Goal: Task Accomplishment & Management: Manage account settings

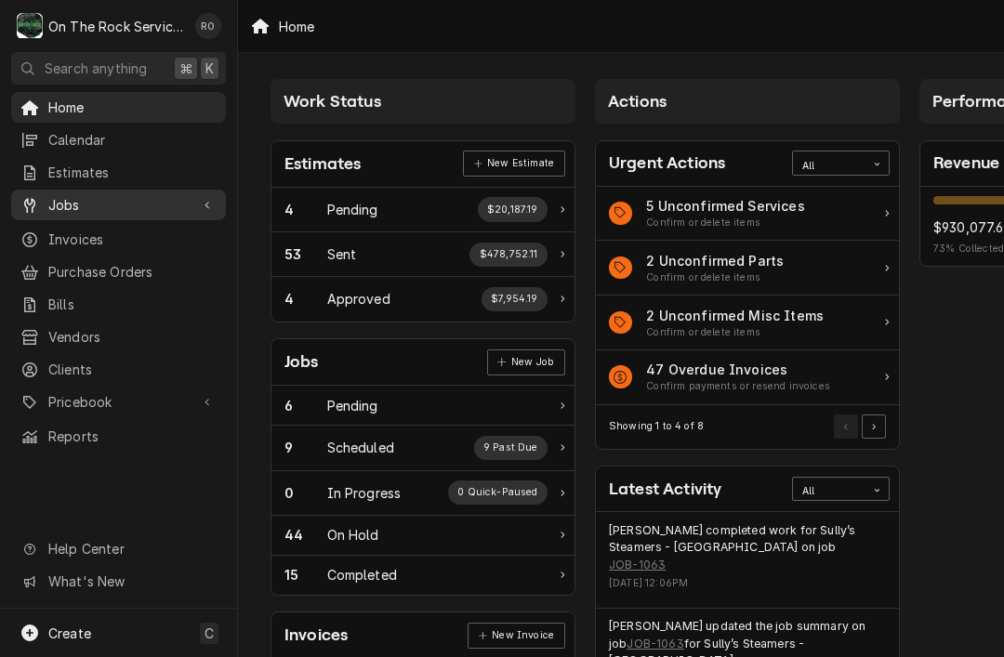
click at [54, 206] on span "Jobs" at bounding box center [118, 205] width 140 height 20
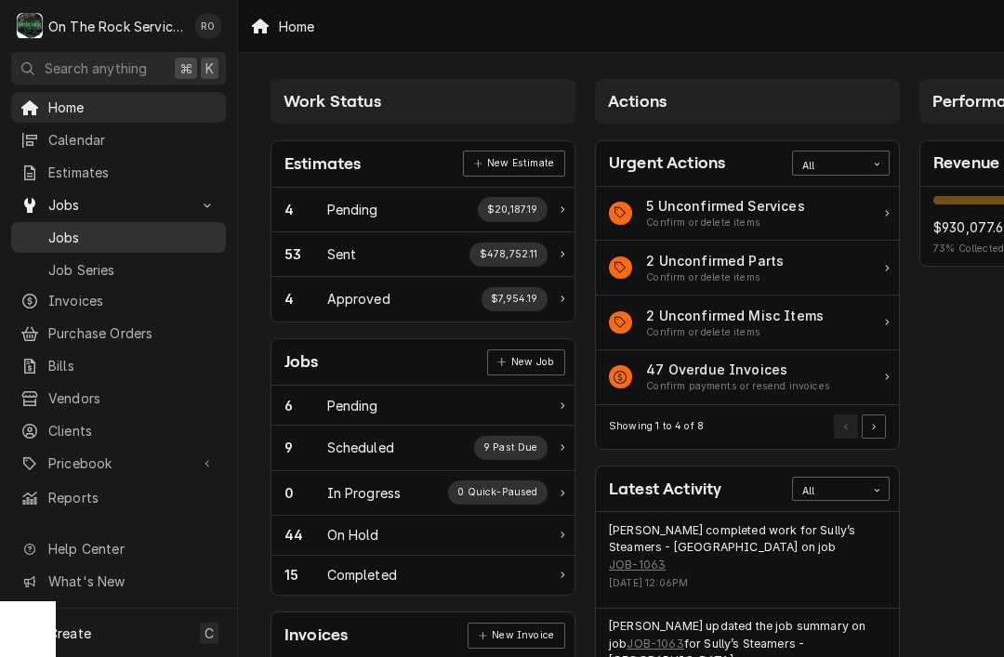
click at [48, 228] on span "Jobs" at bounding box center [132, 238] width 168 height 20
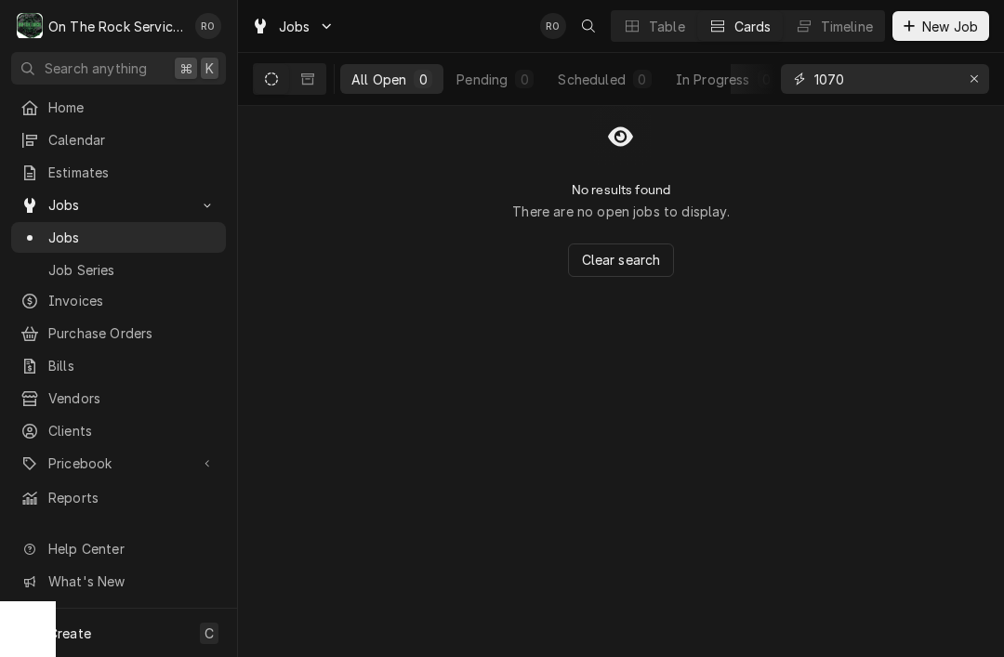
click at [884, 83] on input "1070" at bounding box center [884, 79] width 139 height 30
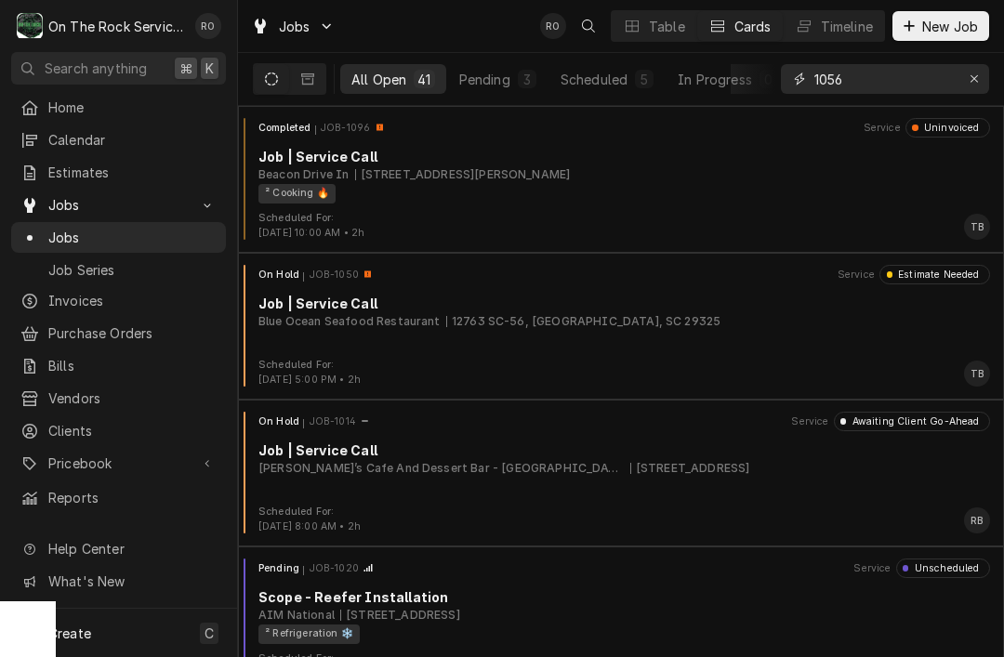
type input "1056"
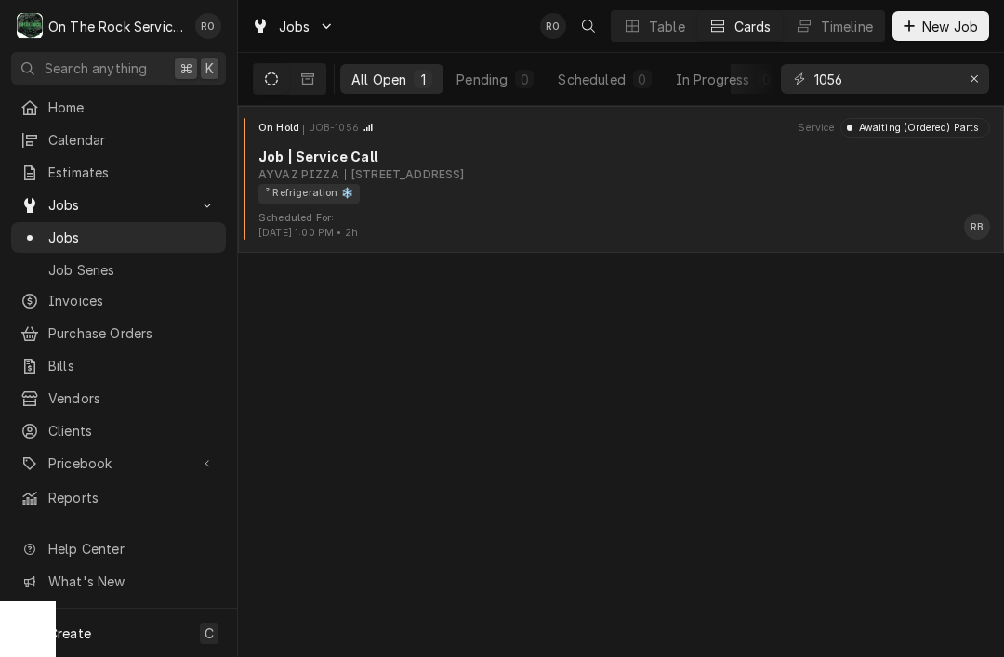
click at [841, 201] on div "² Refrigeration ❄️" at bounding box center [618, 194] width 719 height 20
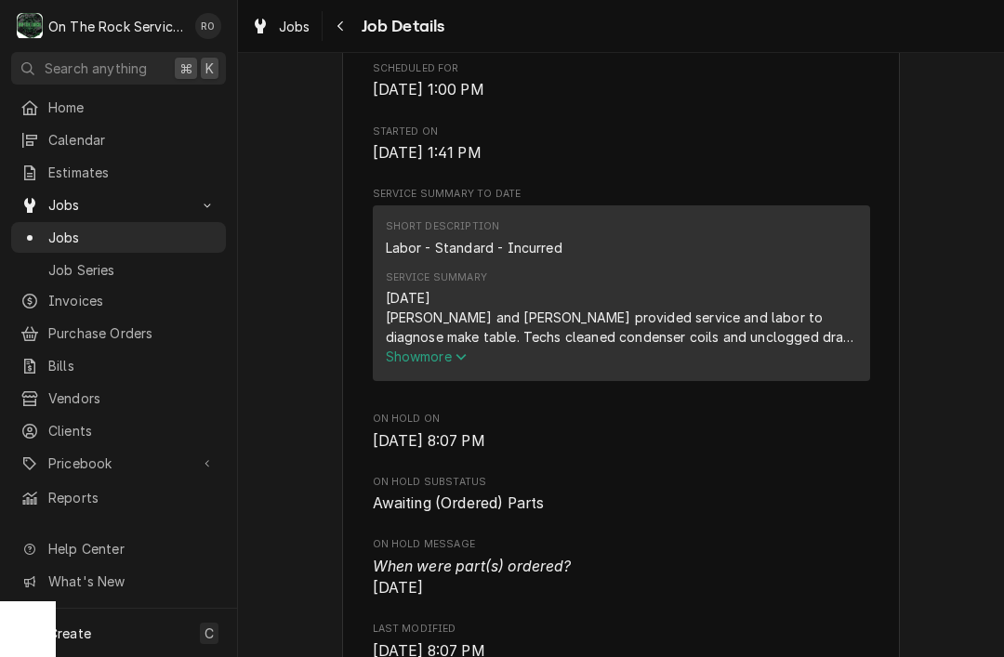
scroll to position [590, 0]
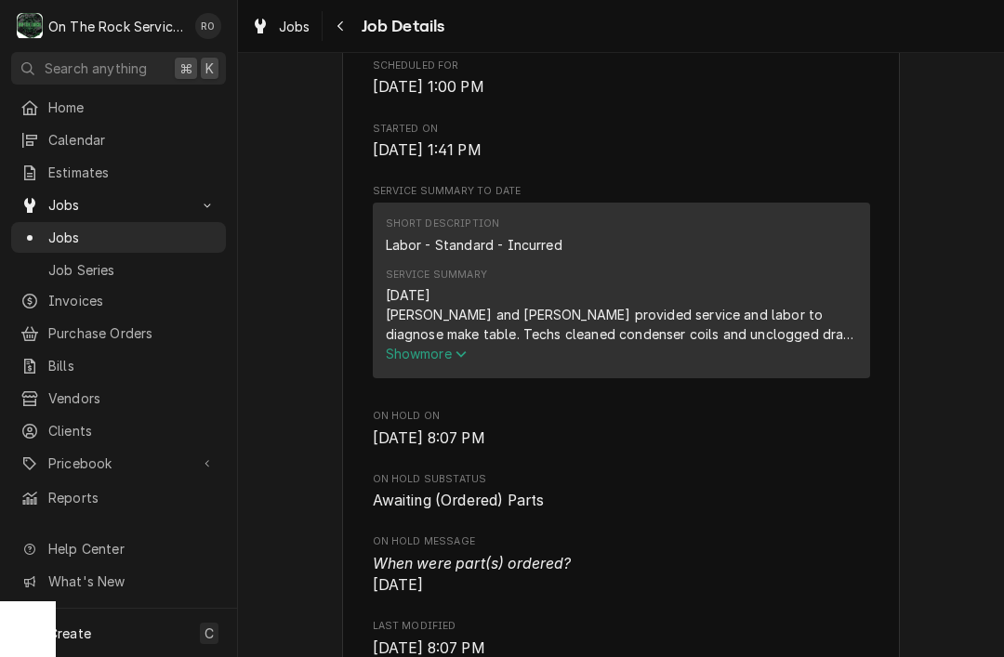
click at [468, 362] on span "Show more" at bounding box center [427, 354] width 82 height 16
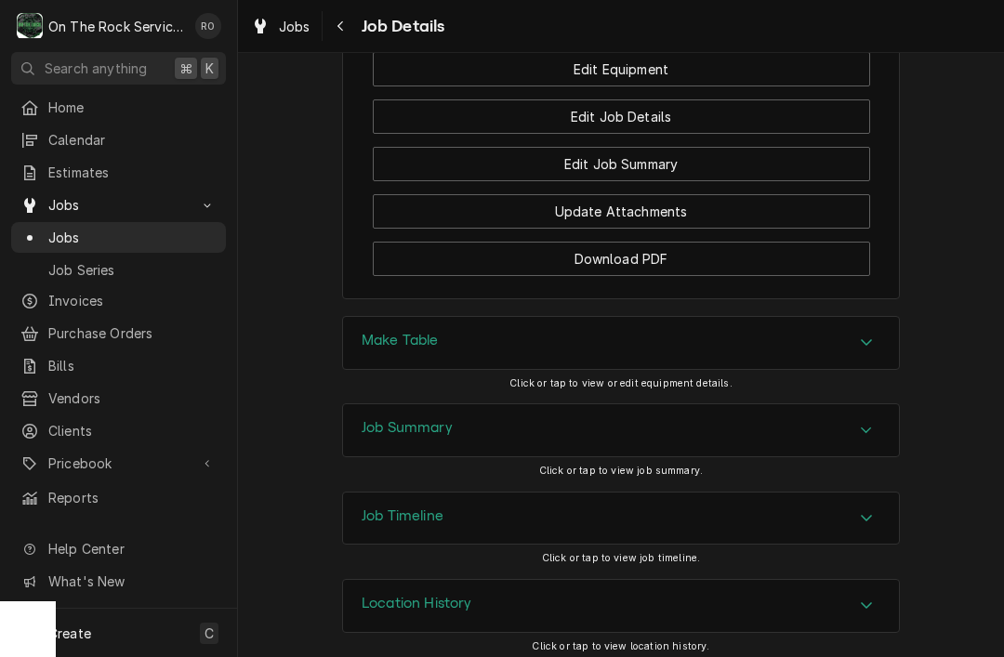
scroll to position [2521, 0]
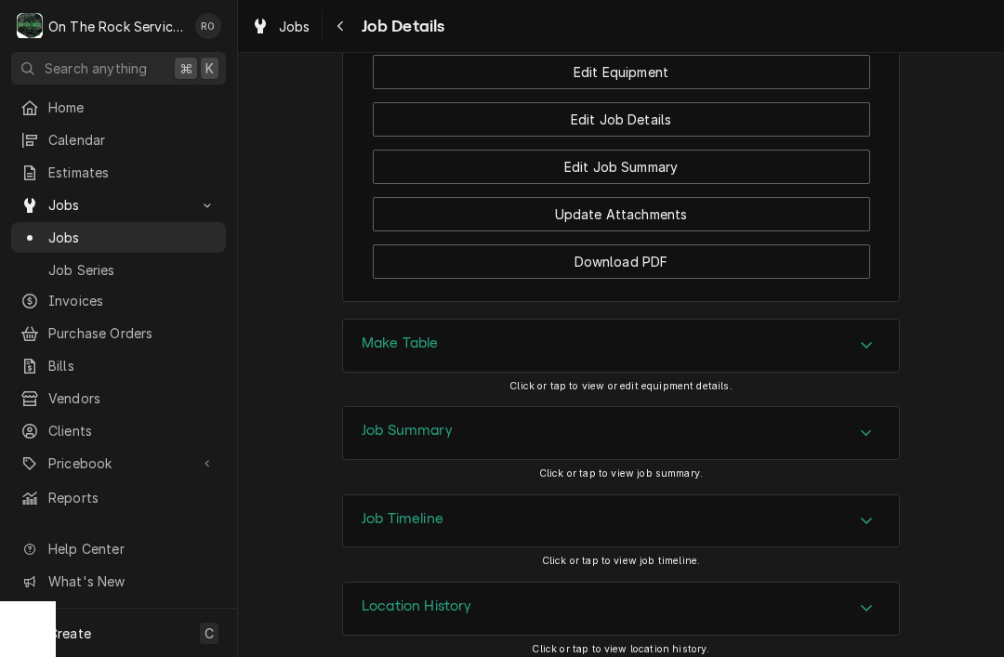
click at [870, 407] on div "Job Summary" at bounding box center [621, 433] width 556 height 52
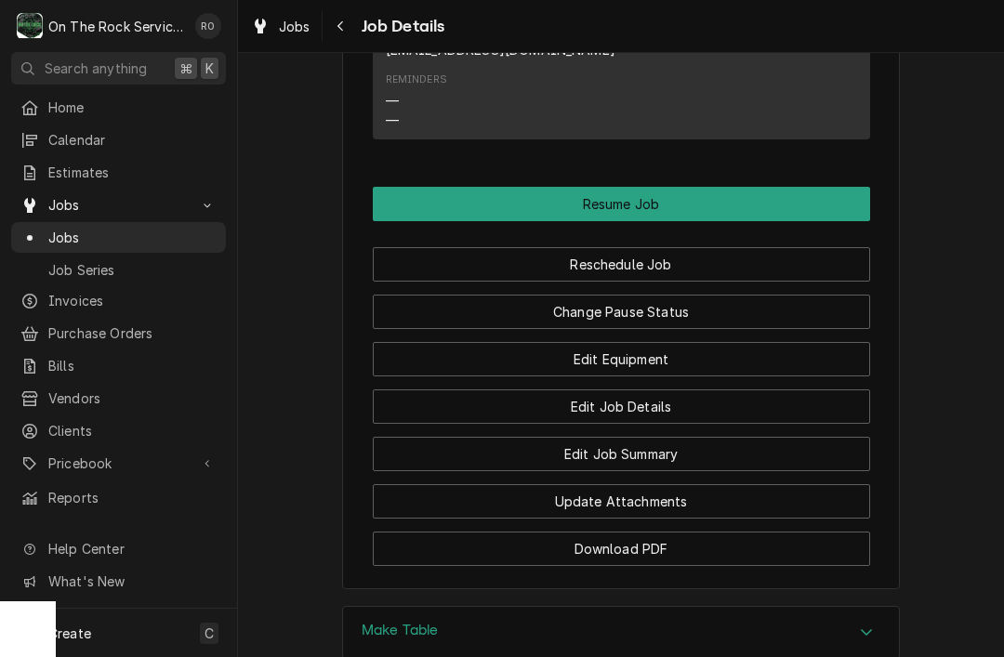
scroll to position [2222, 0]
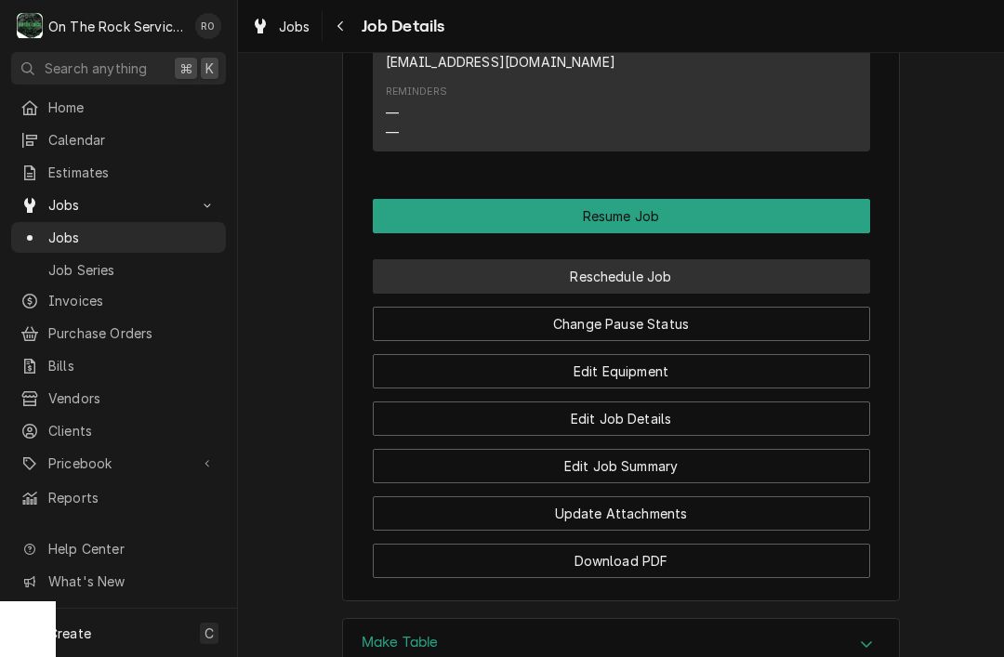
click at [719, 275] on button "Reschedule Job" at bounding box center [621, 276] width 497 height 34
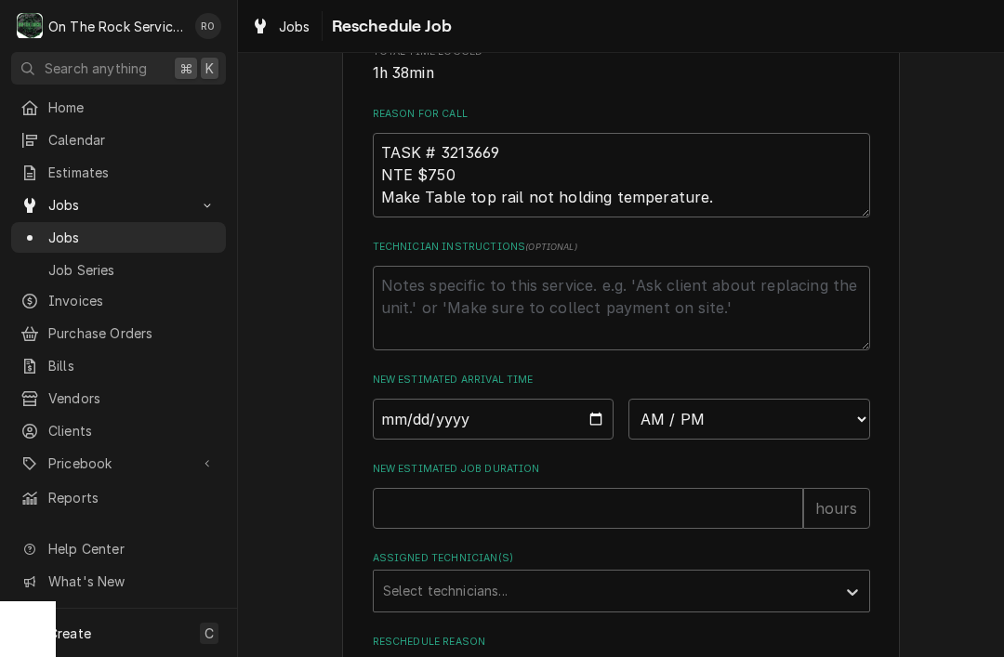
scroll to position [511, 0]
click at [530, 439] on input "Date" at bounding box center [494, 421] width 242 height 41
type input "2025-10-01"
type textarea "x"
click at [784, 442] on select "AM / PM 6:00 AM 6:15 AM 6:30 AM 6:45 AM 7:00 AM 7:15 AM 7:30 AM 7:45 AM 8:00 AM…" at bounding box center [750, 421] width 242 height 41
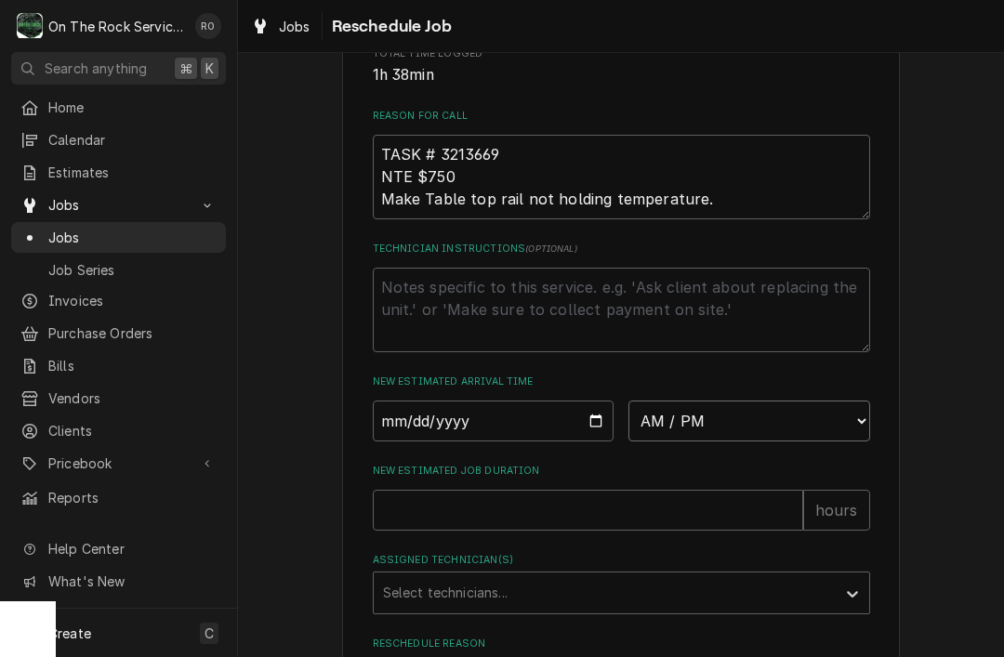
select select "14:00:00"
click at [584, 529] on input "New Estimated Job Duration" at bounding box center [588, 510] width 431 height 41
type textarea "x"
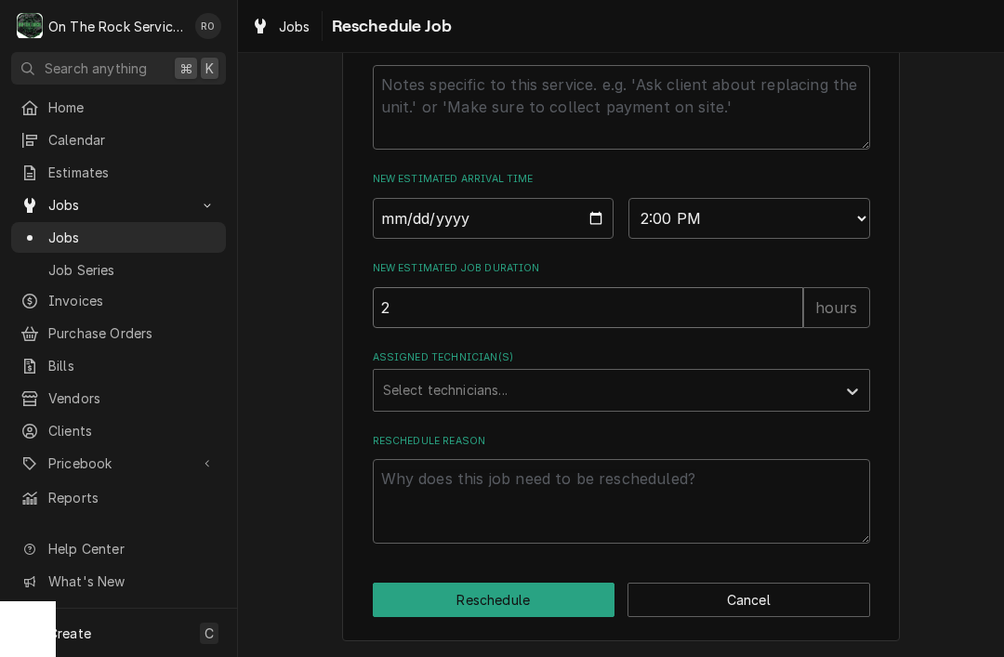
scroll to position [725, 0]
type input "2"
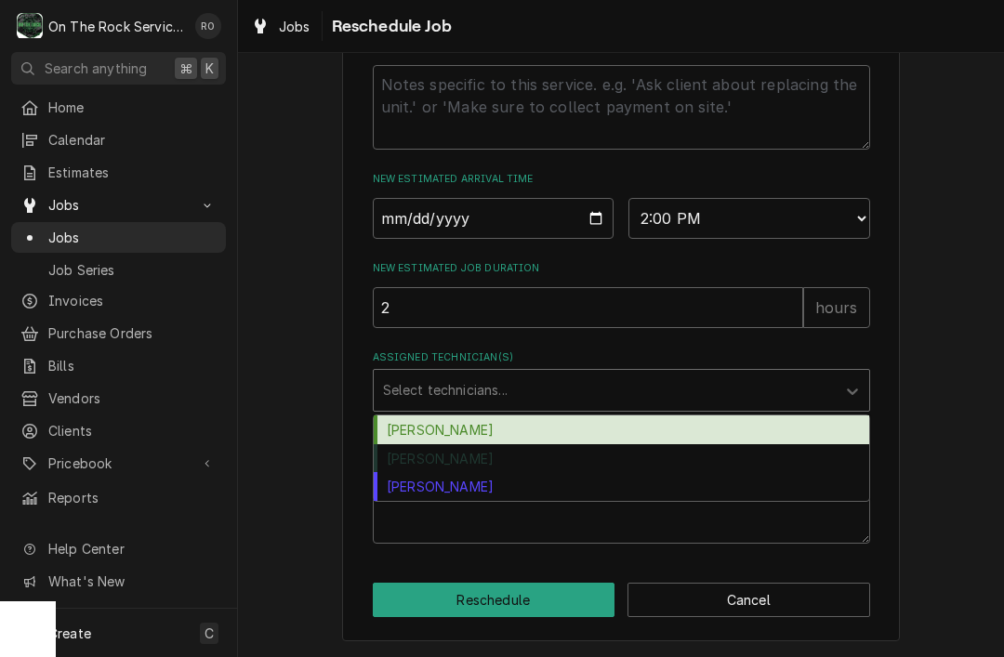
click at [591, 442] on div "[PERSON_NAME]" at bounding box center [622, 430] width 496 height 29
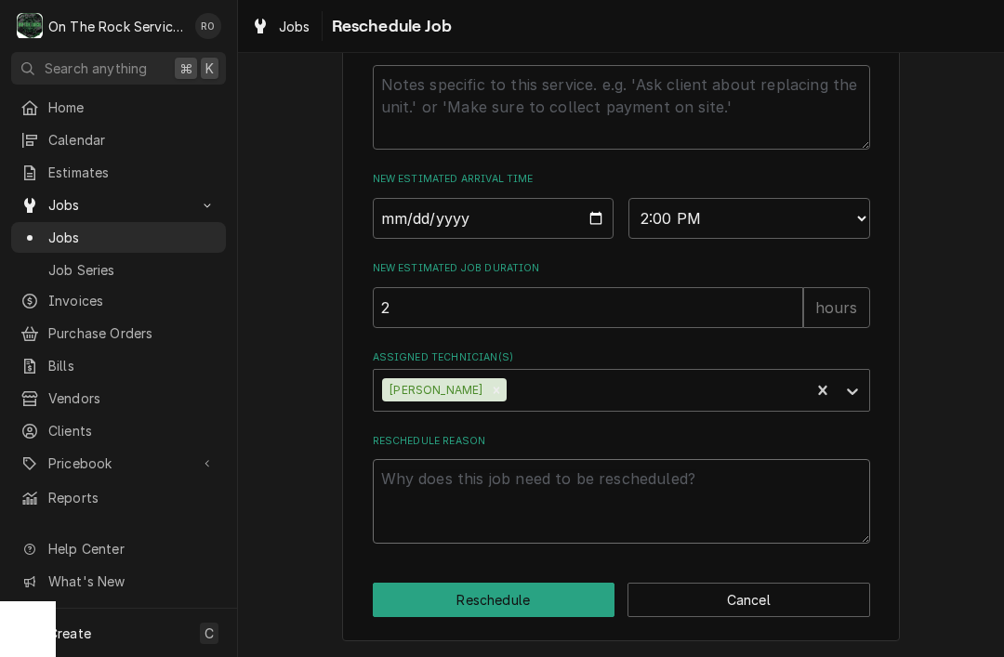
click at [530, 530] on textarea "Reschedule Reason" at bounding box center [621, 501] width 497 height 85
type textarea "x"
type textarea "A"
type textarea "x"
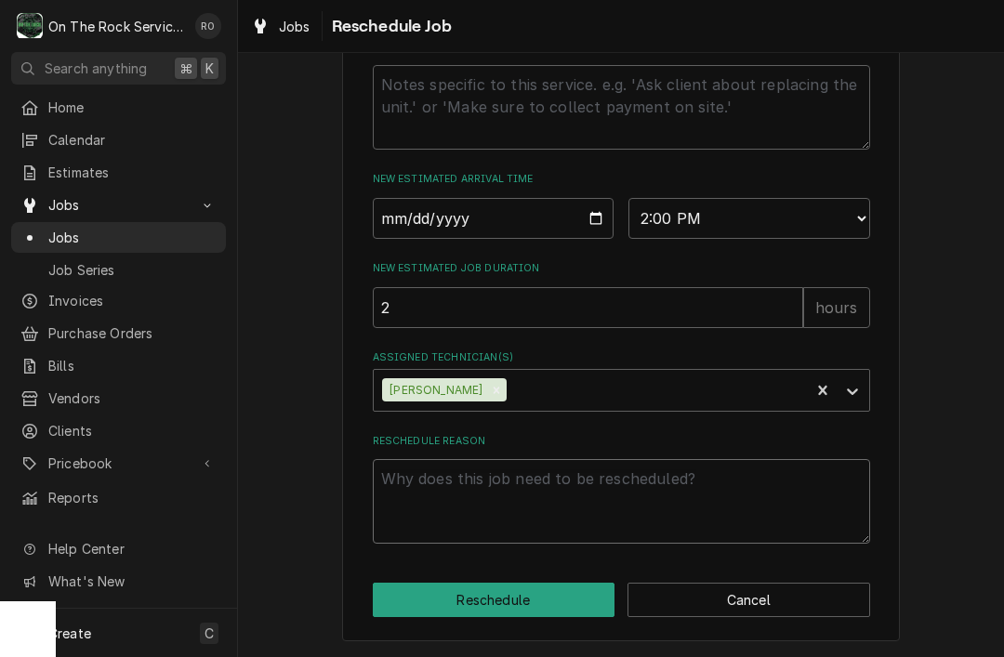
type textarea "P"
type textarea "x"
type textarea "Par"
type textarea "x"
type textarea "Part"
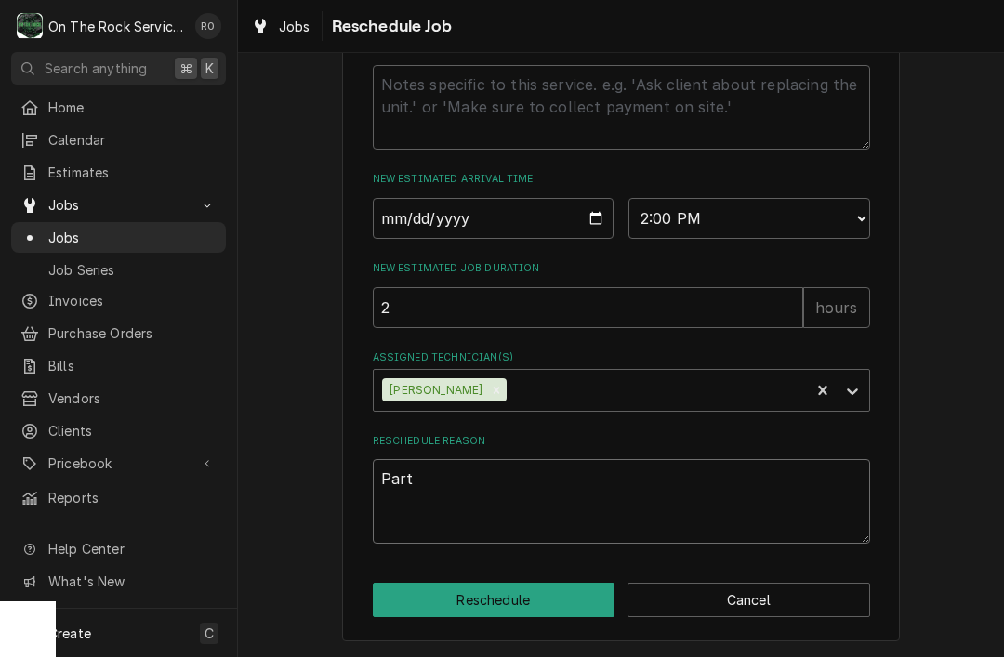
type textarea "x"
type textarea "Parts"
type textarea "x"
type textarea "Parts"
type textarea "x"
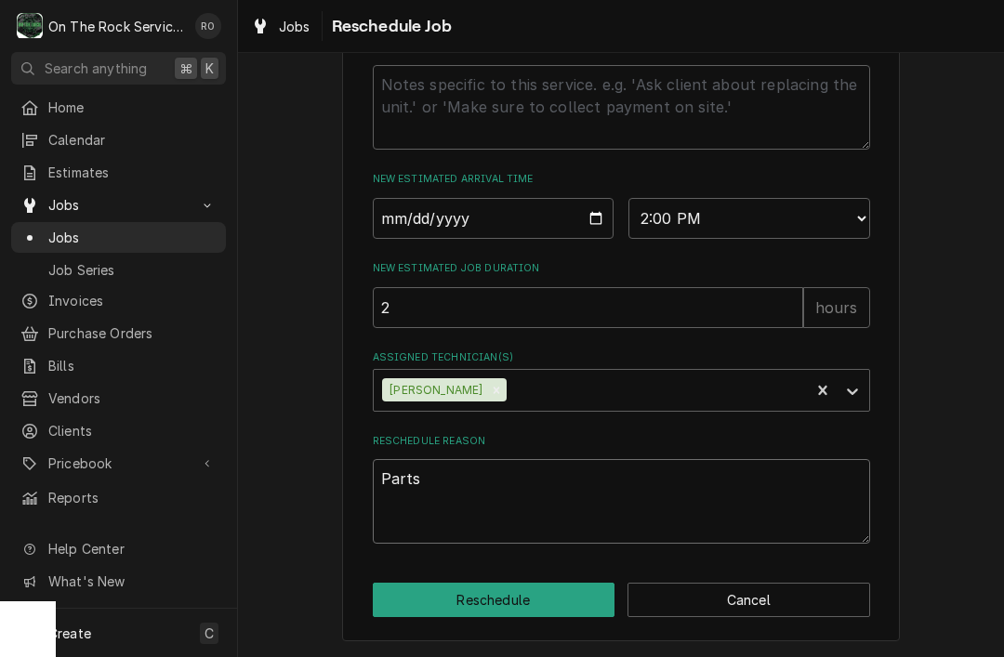
type textarea "Parts a"
type textarea "x"
type textarea "Parts ar"
type textarea "x"
type textarea "Parts arr"
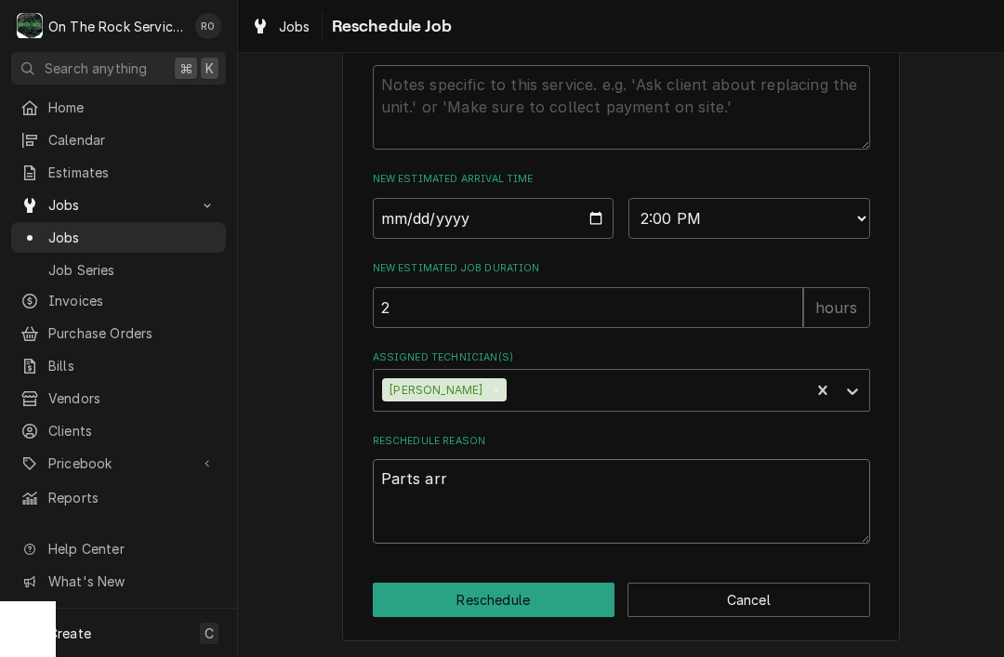
type textarea "x"
type textarea "Parts arri"
type textarea "x"
type textarea "Parts arriv"
type textarea "x"
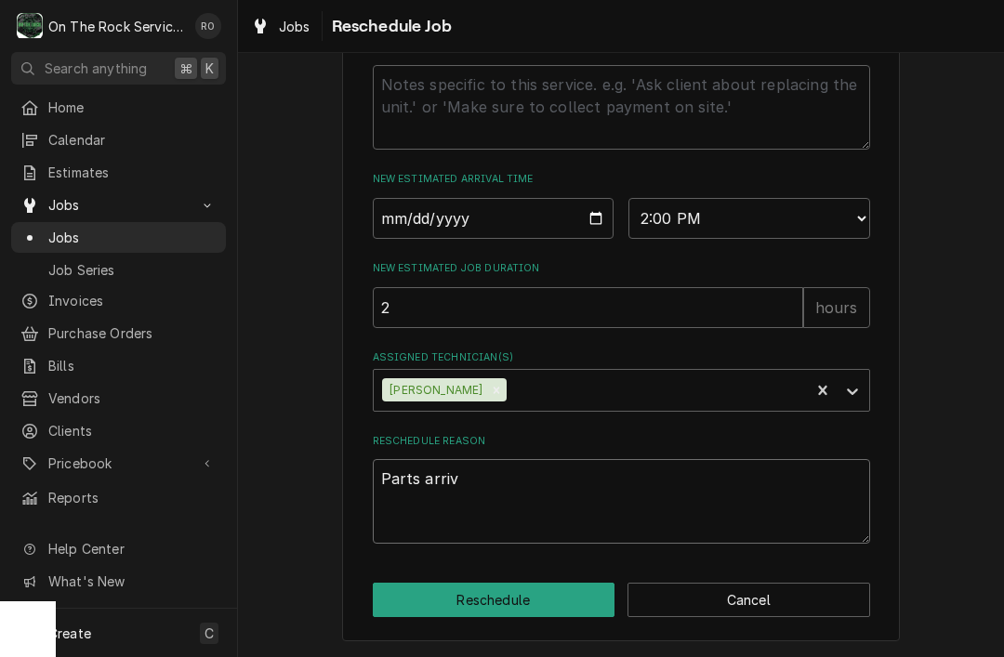
type textarea "Parts arriva"
type textarea "x"
type textarea "Parts arrival"
type textarea "x"
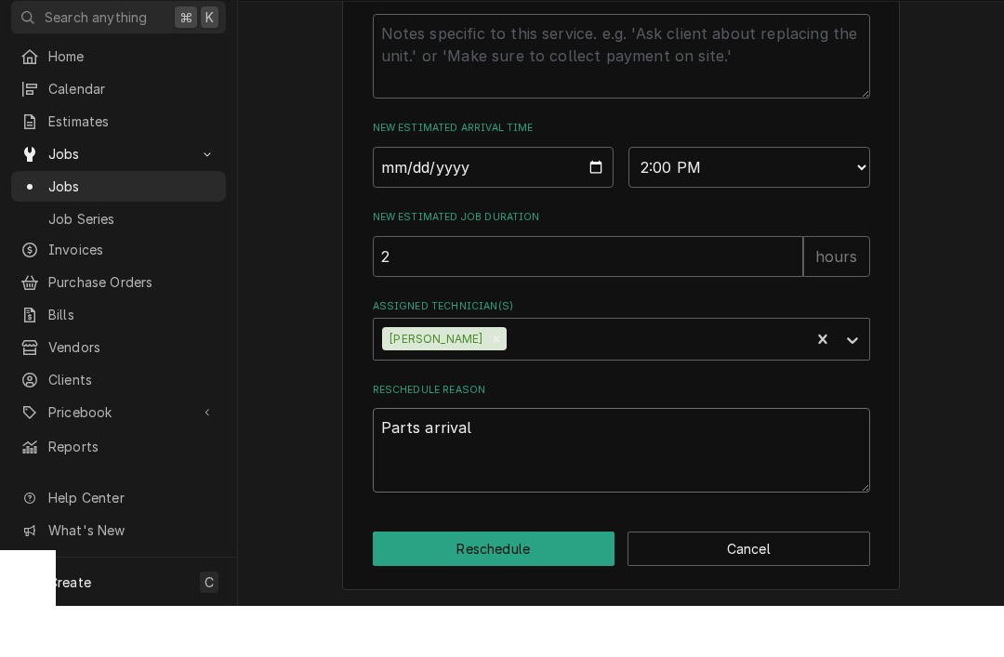
type textarea "Parts arrival"
click at [562, 577] on div "Please provide some additional details to reschedule this job. Roopairs Job ID …" at bounding box center [621, 9] width 558 height 1266
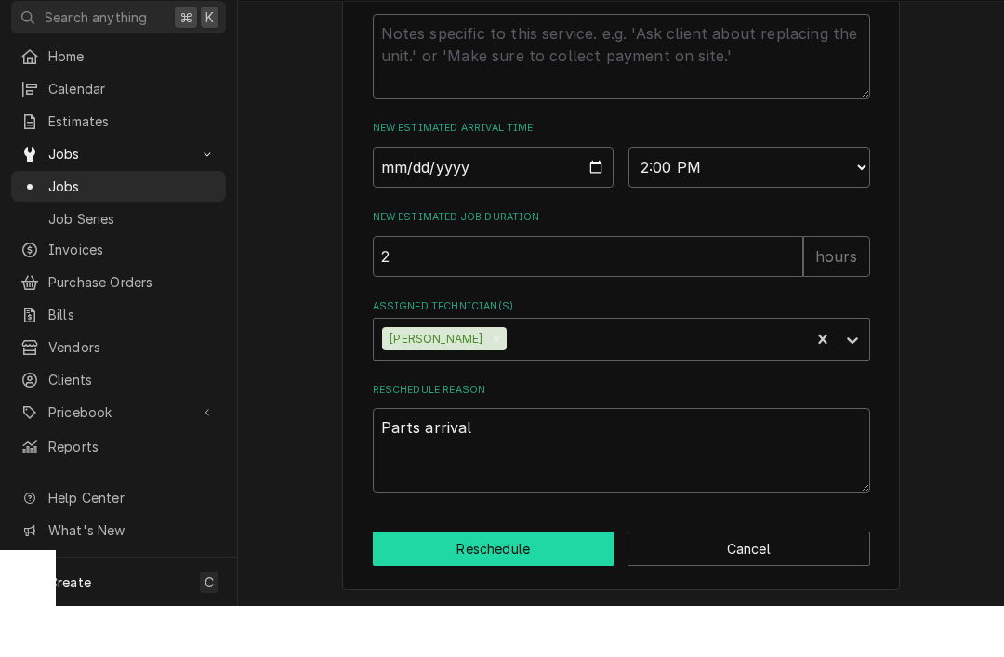
click at [564, 583] on button "Reschedule" at bounding box center [494, 600] width 243 height 34
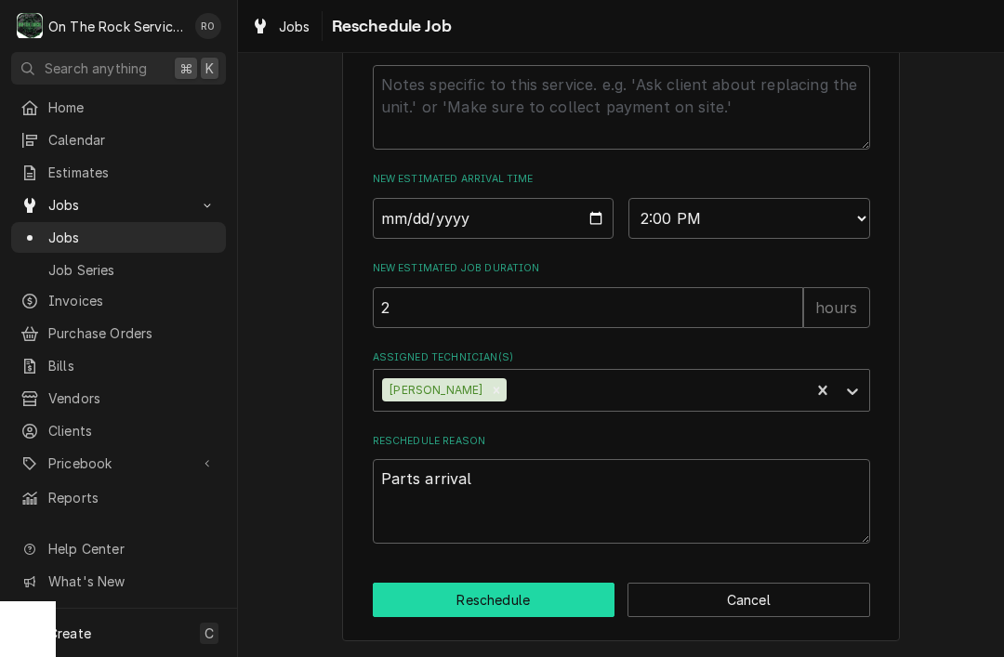
type textarea "x"
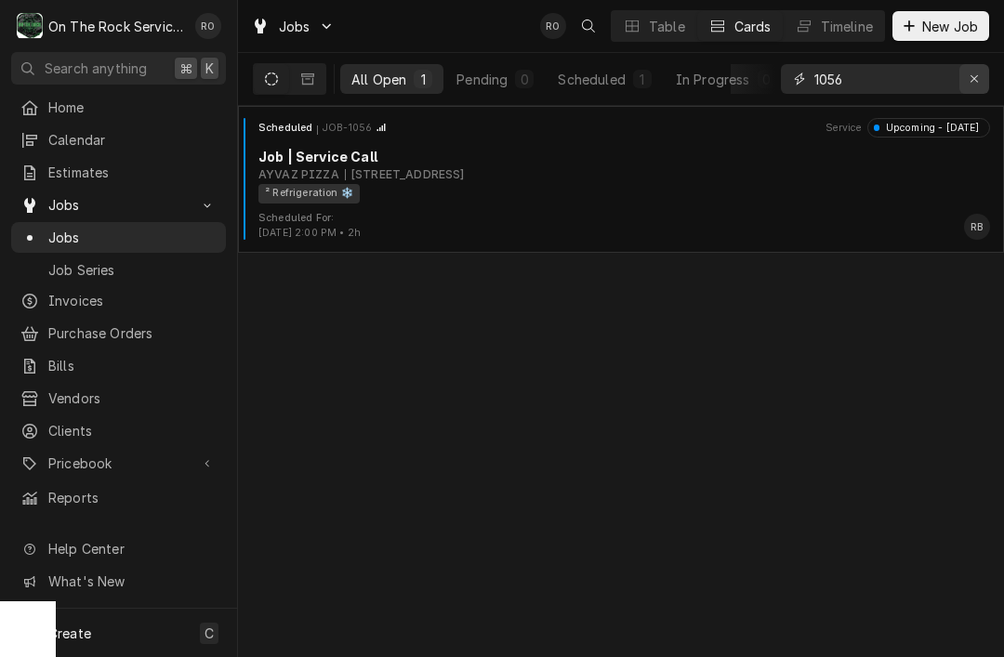
click at [979, 80] on icon "Erase input" at bounding box center [975, 79] width 10 height 13
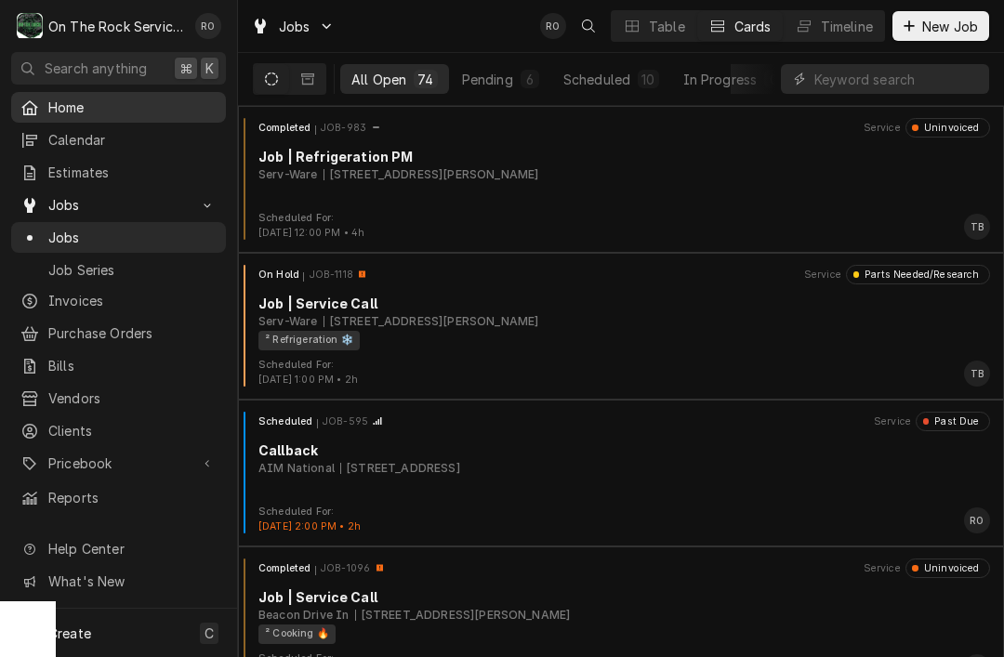
click at [158, 104] on span "Home" at bounding box center [132, 108] width 168 height 20
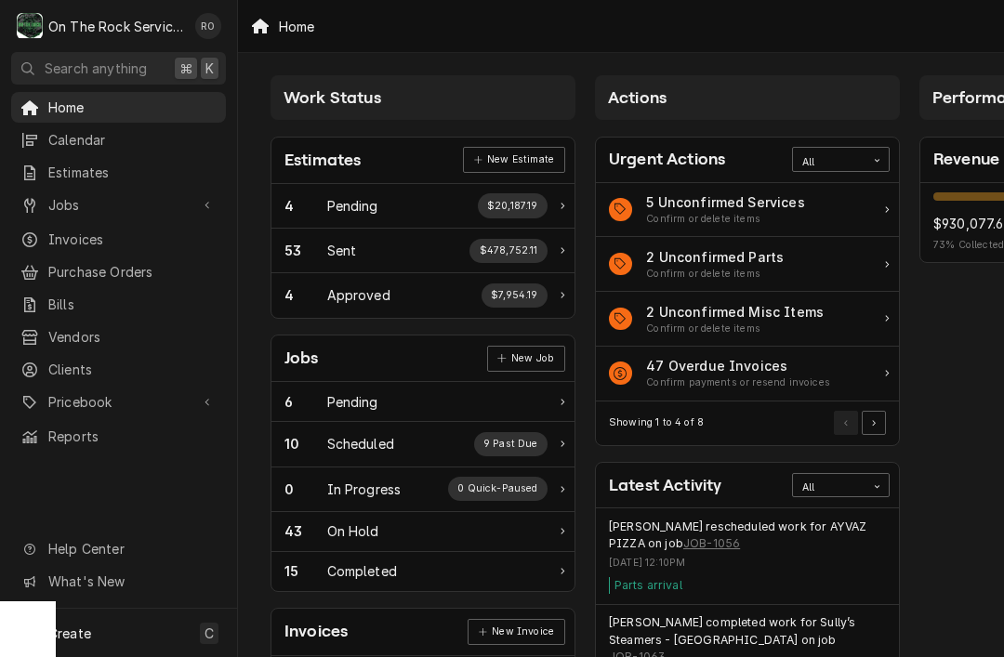
scroll to position [4, 0]
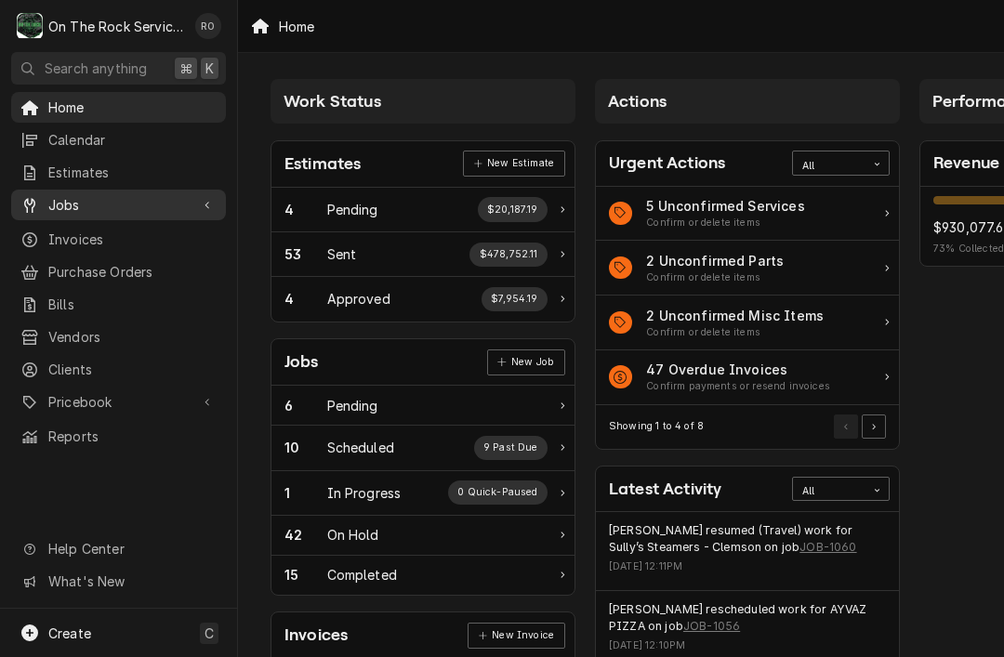
click at [60, 205] on span "Jobs" at bounding box center [118, 205] width 140 height 20
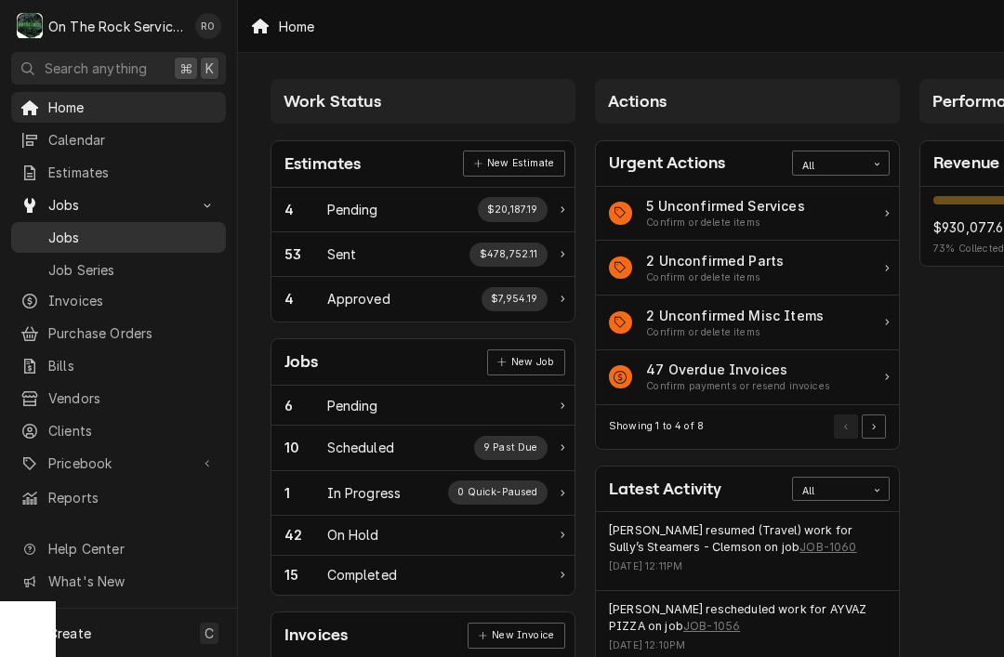
click at [55, 228] on span "Jobs" at bounding box center [132, 238] width 168 height 20
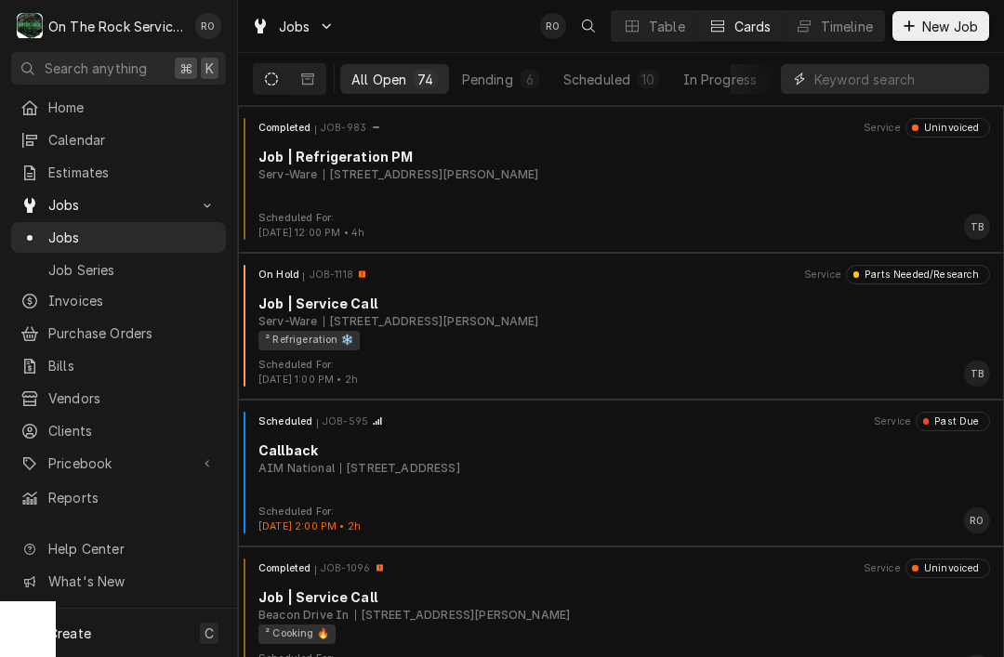
click at [835, 67] on input "Dynamic Content Wrapper" at bounding box center [898, 79] width 166 height 30
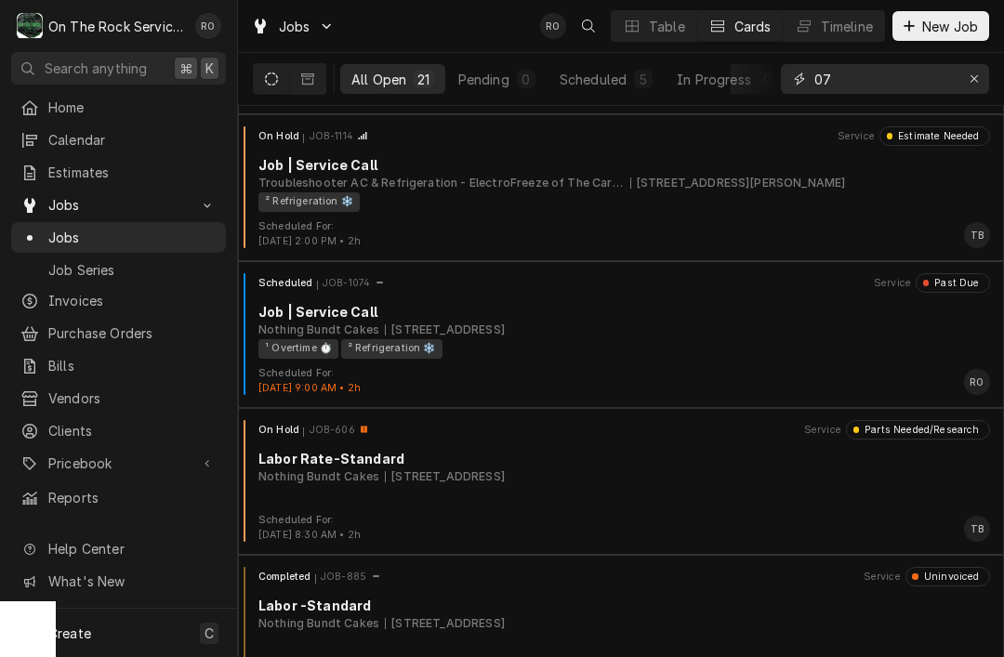
scroll to position [1183, 0]
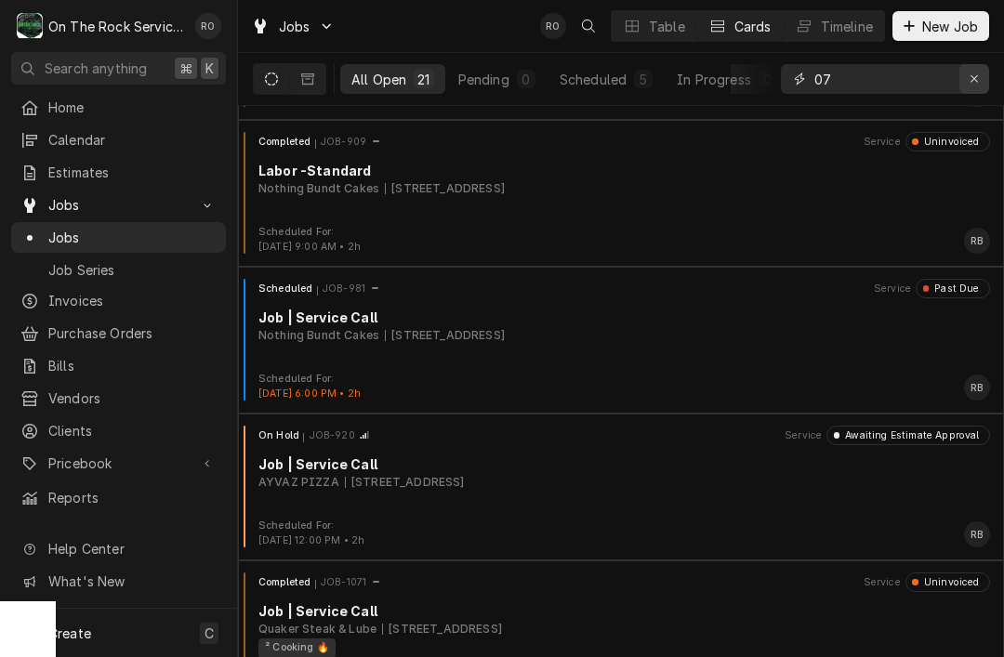
type input "07"
click at [972, 82] on icon "Erase input" at bounding box center [974, 78] width 7 height 7
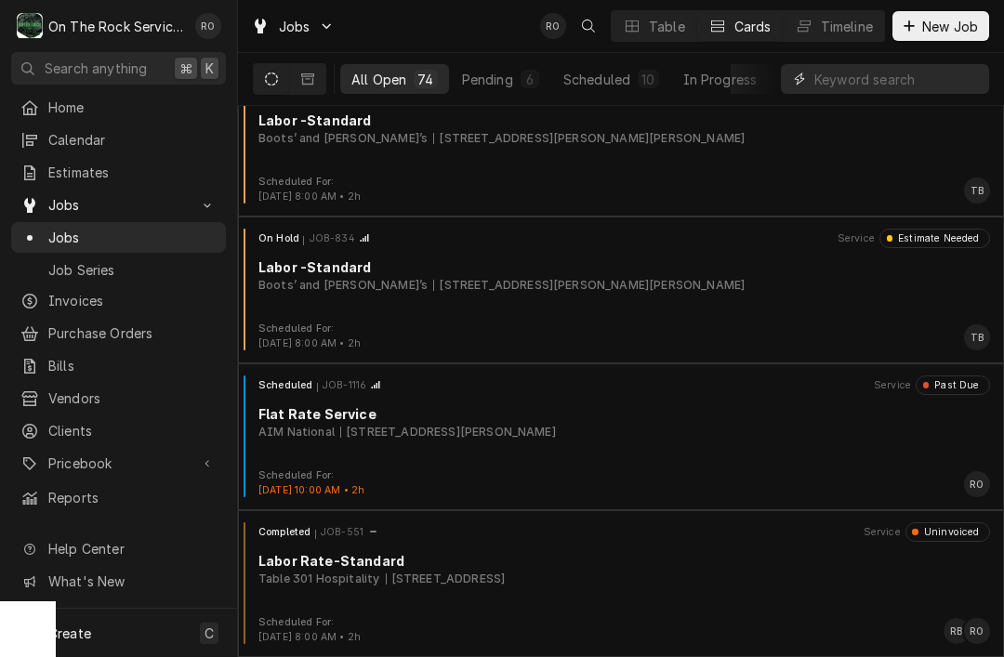
scroll to position [954, 0]
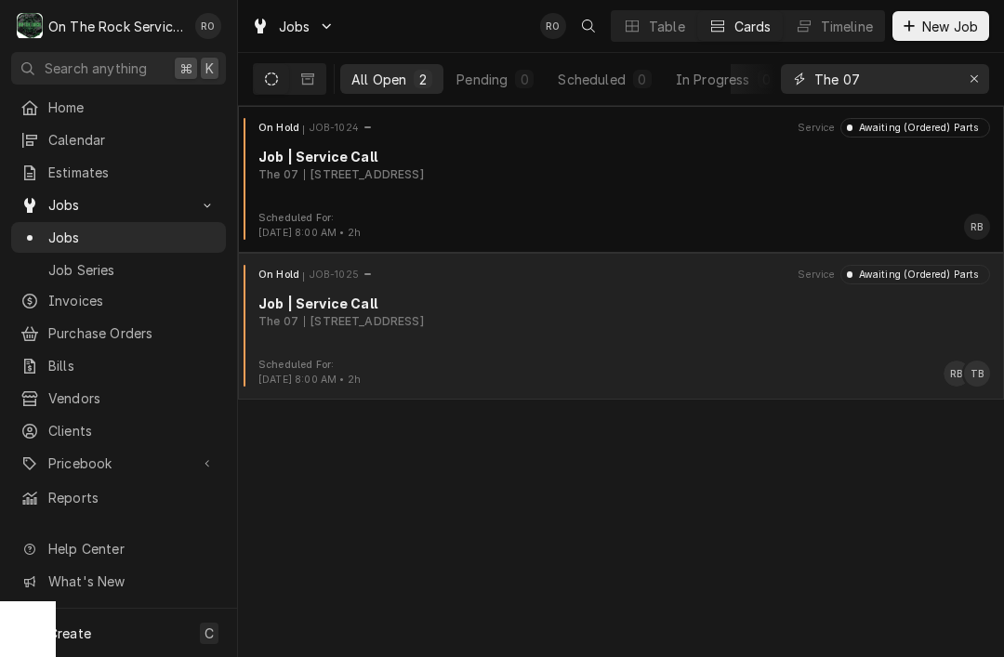
type input "The 07"
click at [813, 335] on div "On Hold JOB-1025 Service Awaiting (Ordered) Parts Job | Service Call The 07 101…" at bounding box center [620, 311] width 751 height 93
